Goal: Complete application form

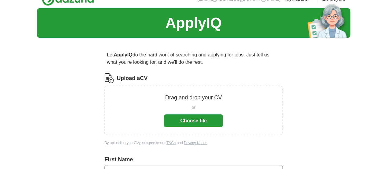
scroll to position [10, 0]
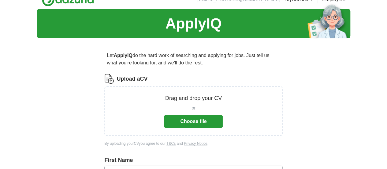
click at [211, 124] on button "Choose file" at bounding box center [193, 121] width 59 height 13
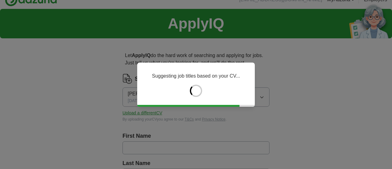
type input "*******"
type input "****"
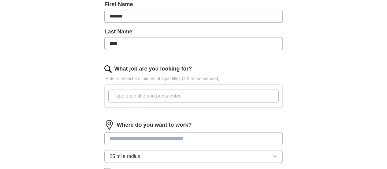
scroll to position [140, 0]
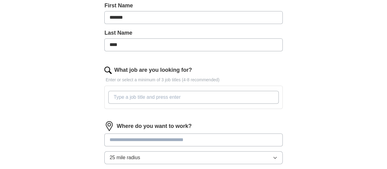
click at [237, 95] on input "What job are you looking for?" at bounding box center [193, 97] width 170 height 13
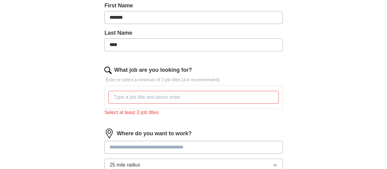
click at [274, 88] on div "Let ApplyIQ do the hard work of searching and applying for jobs. Just tell us w…" at bounding box center [193, 81] width 235 height 336
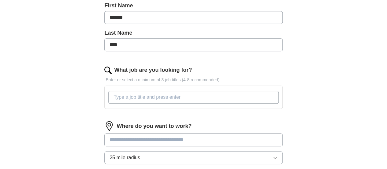
click at [245, 98] on input "What job are you looking for?" at bounding box center [193, 97] width 170 height 13
type input "[DEMOGRAPHIC_DATA] lecturer"
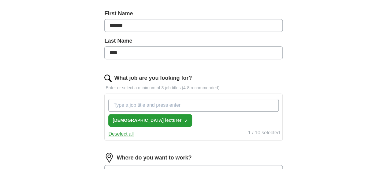
scroll to position [133, 0]
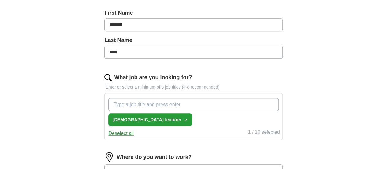
click at [212, 106] on input "What job are you looking for?" at bounding box center [193, 104] width 170 height 13
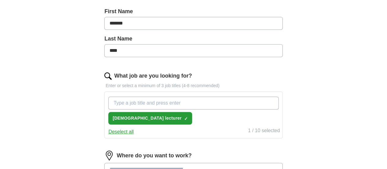
scroll to position [133, 0]
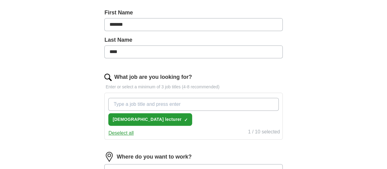
click at [168, 104] on input "What job are you looking for?" at bounding box center [193, 104] width 170 height 13
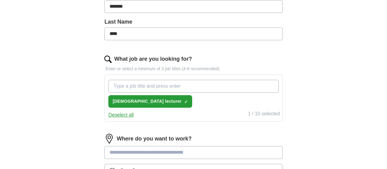
scroll to position [152, 0]
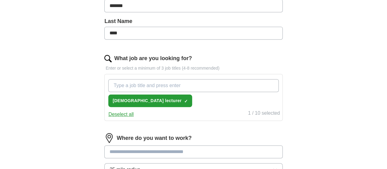
click at [201, 82] on input "What job are you looking for?" at bounding box center [193, 85] width 170 height 13
type input "T"
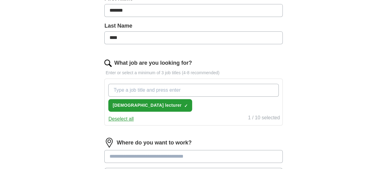
scroll to position [124, 0]
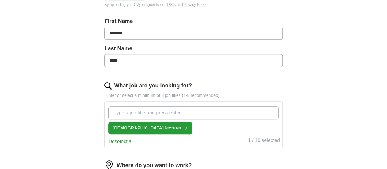
click at [202, 114] on input "What job are you looking for?" at bounding box center [193, 112] width 170 height 13
type input "T"
click at [202, 114] on input "What job are you looking for?" at bounding box center [193, 112] width 170 height 13
type input "T"
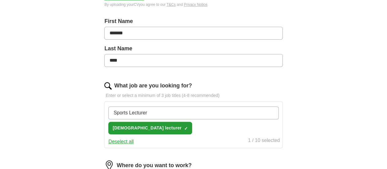
click at [143, 110] on input "Sports Lecturer" at bounding box center [193, 112] width 170 height 13
type input "Sports BTEC Lecturer"
click at [199, 117] on input "Sports BTEC Lecturer" at bounding box center [193, 112] width 170 height 13
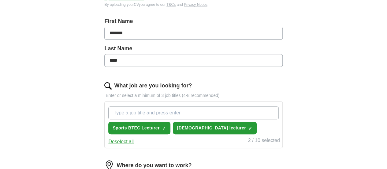
click at [204, 115] on input "What job are you looking for?" at bounding box center [193, 112] width 170 height 13
type input "EAL Lecturer"
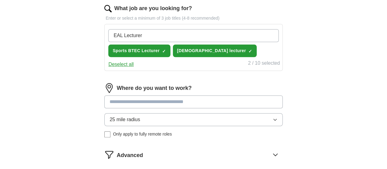
scroll to position [205, 0]
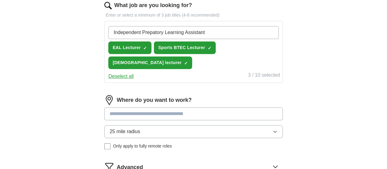
type input "Independent Prepatory Learning Assistant"
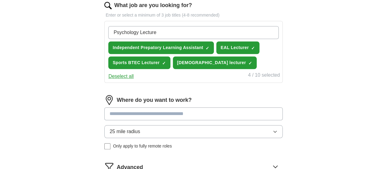
type input "Psychology Lecturer"
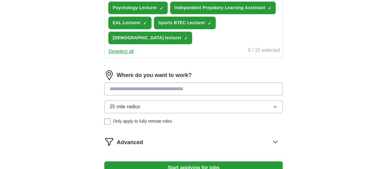
scroll to position [248, 0]
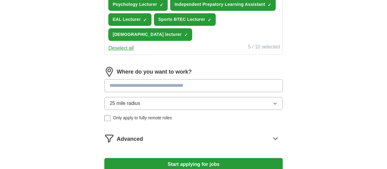
click at [234, 92] on input at bounding box center [193, 85] width 178 height 13
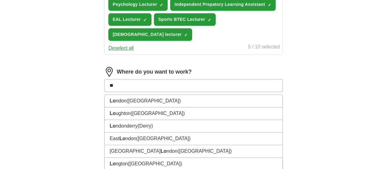
type input "***"
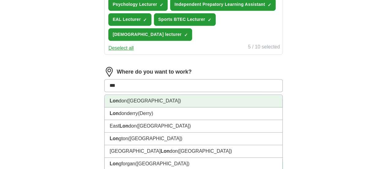
click at [221, 107] on li "Lon don ([GEOGRAPHIC_DATA])" at bounding box center [194, 101] width 178 height 13
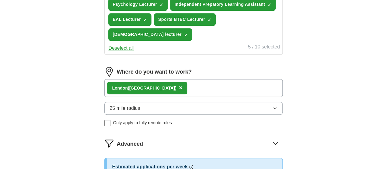
click at [218, 115] on button "25 mile radius" at bounding box center [193, 108] width 178 height 13
click at [179, 91] on span "×" at bounding box center [181, 87] width 4 height 7
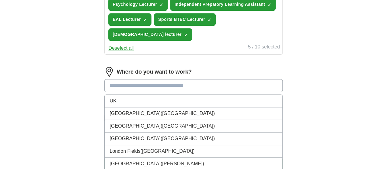
click at [159, 92] on input at bounding box center [193, 85] width 178 height 13
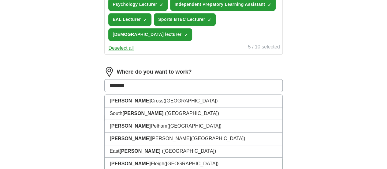
type input "*********"
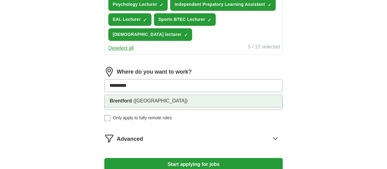
click at [161, 103] on span "([GEOGRAPHIC_DATA])" at bounding box center [161, 100] width 54 height 5
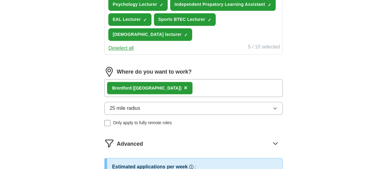
click at [167, 115] on button "25 mile radius" at bounding box center [193, 108] width 178 height 13
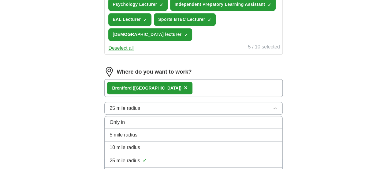
click at [177, 151] on div "10 mile radius" at bounding box center [194, 147] width 168 height 7
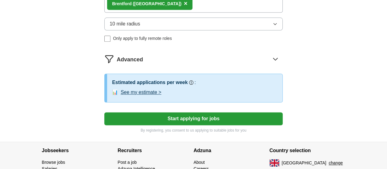
scroll to position [336, 0]
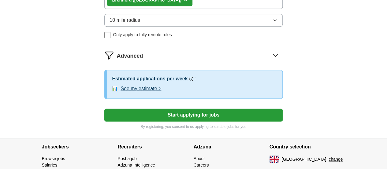
click at [248, 121] on button "Start applying for jobs" at bounding box center [193, 114] width 178 height 13
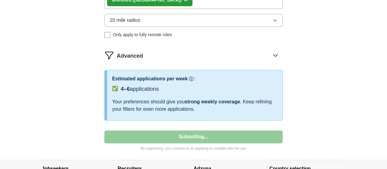
select select "**"
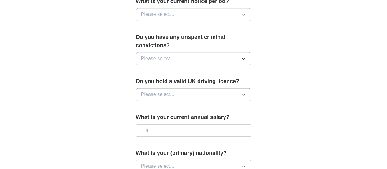
scroll to position [405, 0]
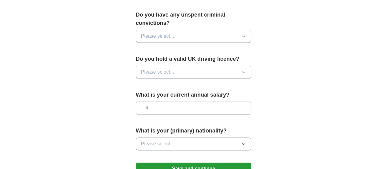
click at [217, 101] on input "text" at bounding box center [194, 107] width 116 height 13
click at [200, 137] on button "Please select..." at bounding box center [194, 143] width 116 height 13
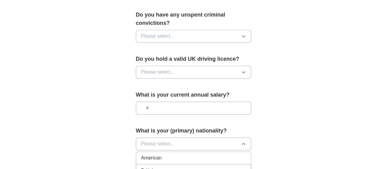
click at [189, 167] on div "British" at bounding box center [193, 170] width 105 height 7
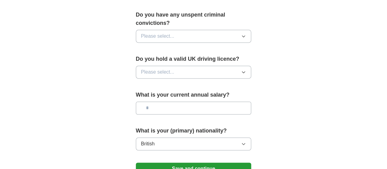
click at [246, 70] on icon "button" at bounding box center [243, 72] width 5 height 5
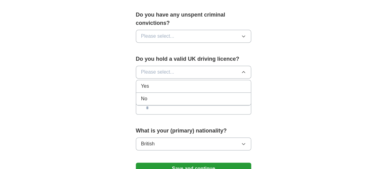
click at [234, 93] on li "No" at bounding box center [193, 99] width 115 height 13
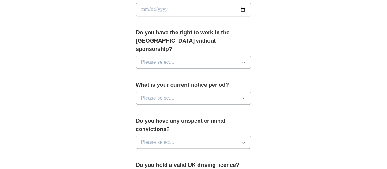
scroll to position [298, 0]
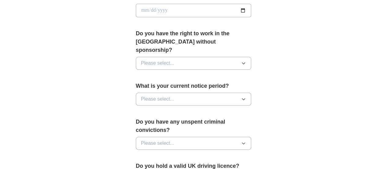
click at [242, 137] on button "Please select..." at bounding box center [194, 143] width 116 height 13
click at [210, 166] on div "No" at bounding box center [193, 169] width 105 height 7
click at [232, 93] on button "Please select..." at bounding box center [194, 99] width 116 height 13
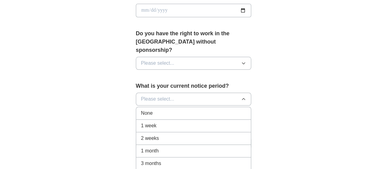
click at [218, 122] on div "1 week" at bounding box center [193, 125] width 105 height 7
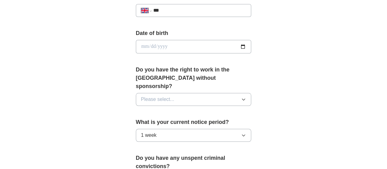
scroll to position [257, 0]
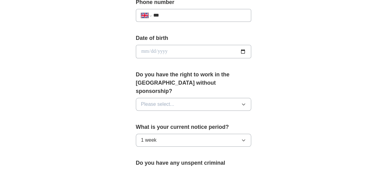
click at [252, 98] on button "Please select..." at bounding box center [194, 104] width 116 height 13
click at [238, 115] on div "Yes" at bounding box center [193, 118] width 105 height 7
click at [197, 52] on input "date" at bounding box center [194, 51] width 116 height 13
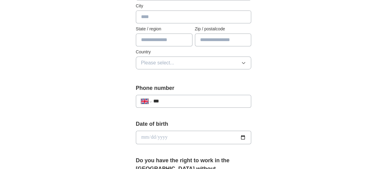
scroll to position [163, 0]
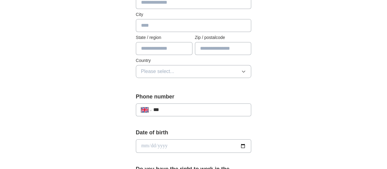
click at [207, 106] on input "***" at bounding box center [199, 109] width 93 height 7
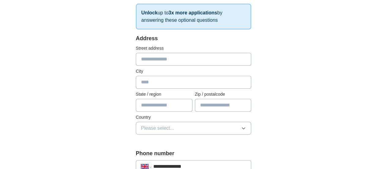
scroll to position [98, 0]
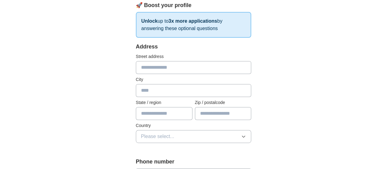
type input "**********"
click at [159, 76] on div "Address Street address City State / region Zip / postalcode Country Please sele…" at bounding box center [194, 97] width 116 height 108
click at [162, 68] on input "text" at bounding box center [194, 67] width 116 height 13
type input "**********"
click at [147, 87] on input "text" at bounding box center [194, 90] width 116 height 13
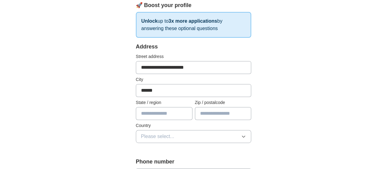
type input "******"
click at [224, 115] on input "text" at bounding box center [223, 113] width 57 height 13
type input "******"
click at [201, 139] on button "Please select..." at bounding box center [194, 136] width 116 height 13
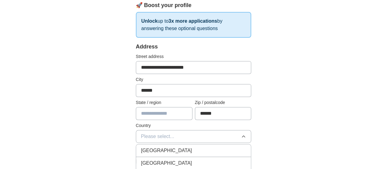
click at [200, 151] on div "[GEOGRAPHIC_DATA]" at bounding box center [193, 150] width 105 height 7
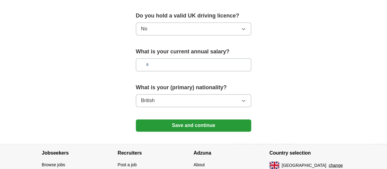
scroll to position [450, 0]
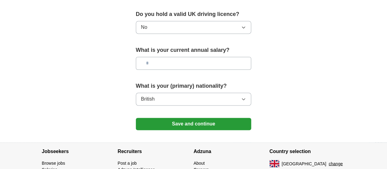
click at [248, 118] on button "Save and continue" at bounding box center [194, 124] width 116 height 12
